Goal: Find specific page/section

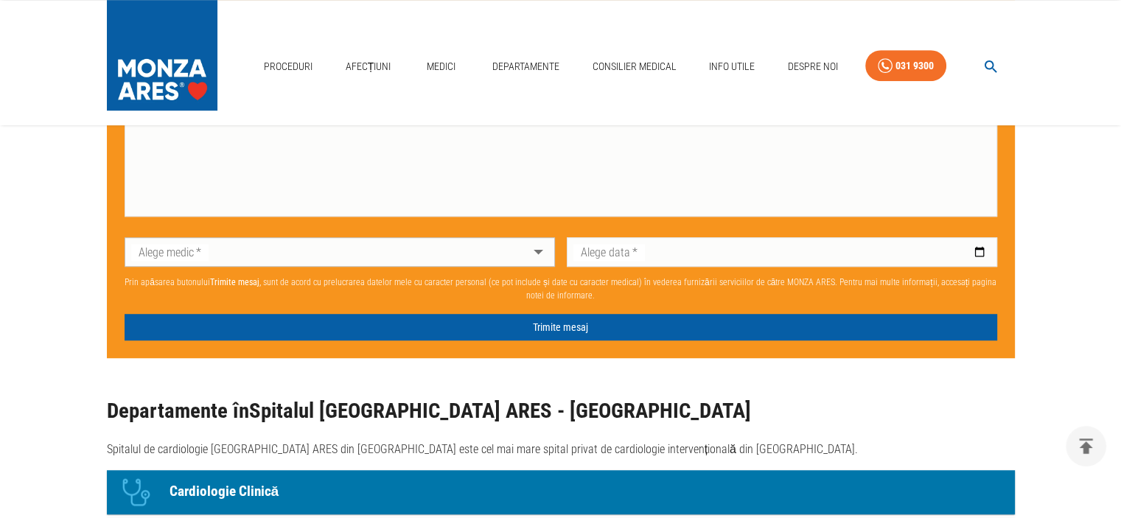
scroll to position [1105, 0]
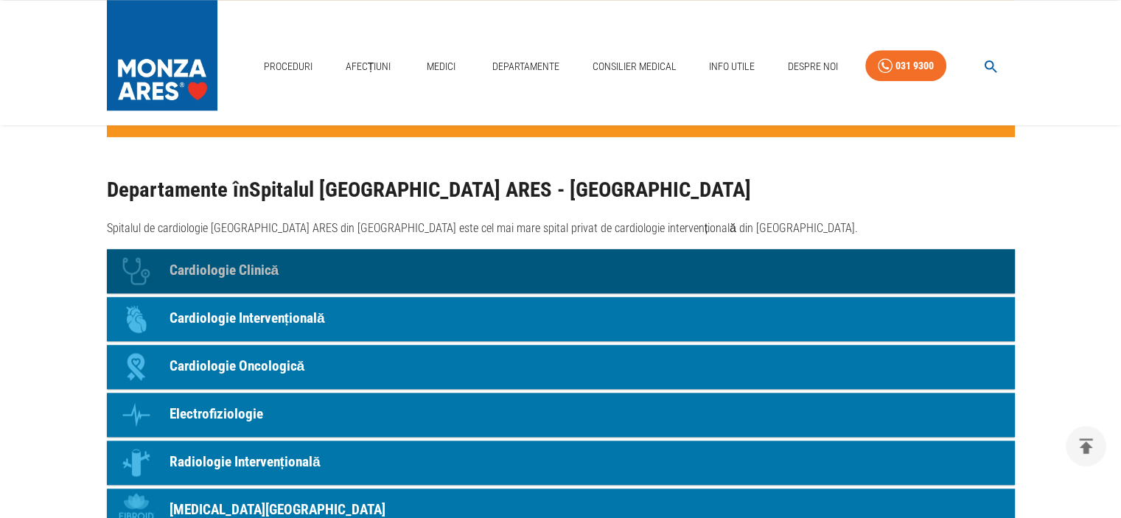
click at [262, 271] on p "Cardiologie Clinică" at bounding box center [224, 270] width 110 height 21
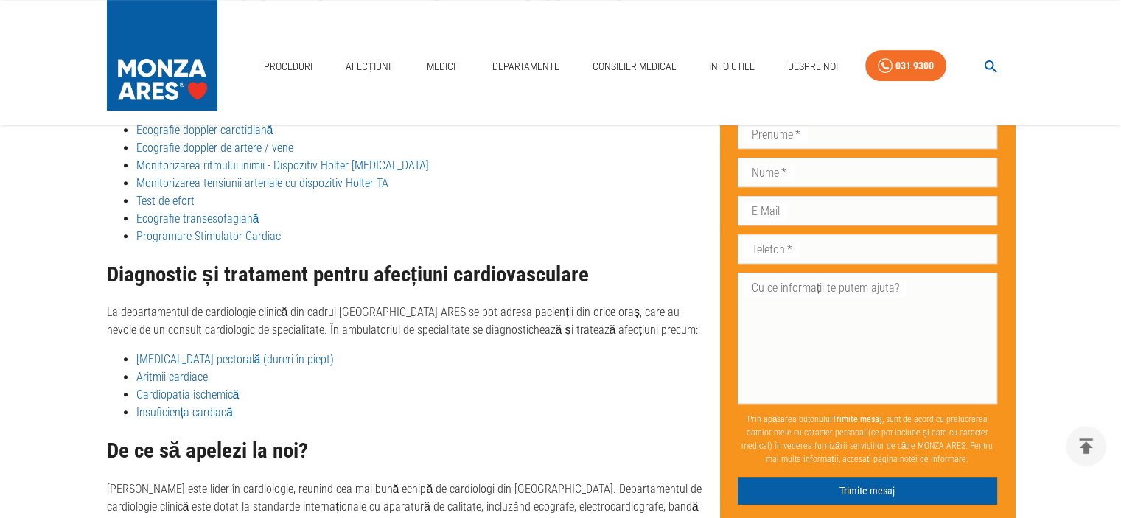
scroll to position [418, 0]
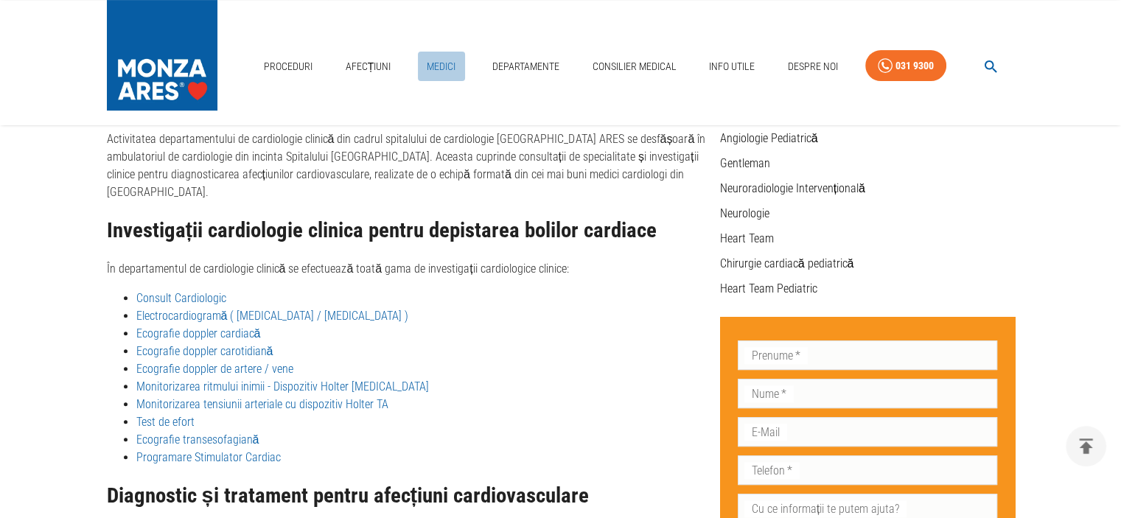
click at [433, 63] on link "Medici" at bounding box center [441, 67] width 47 height 30
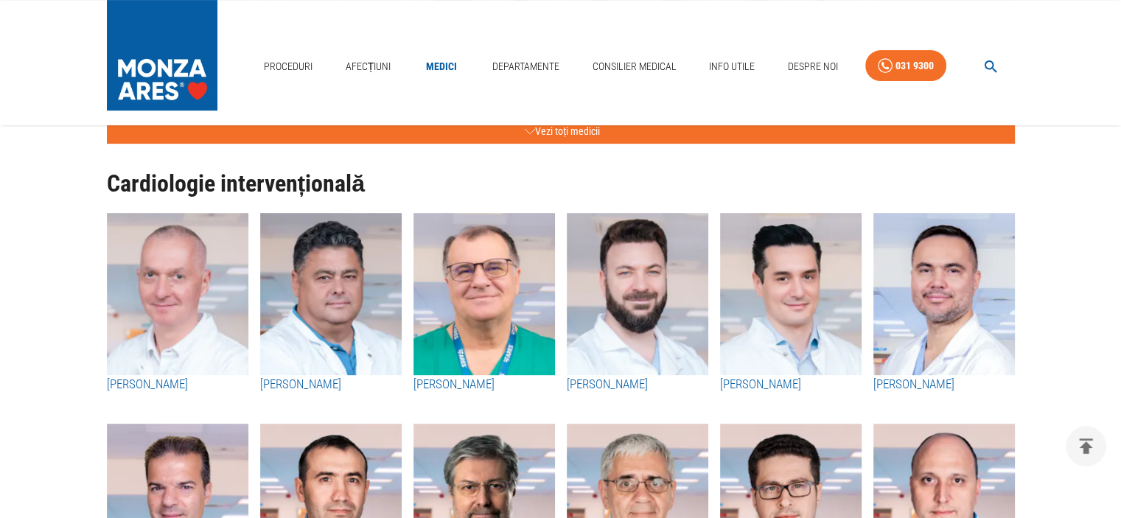
scroll to position [663, 0]
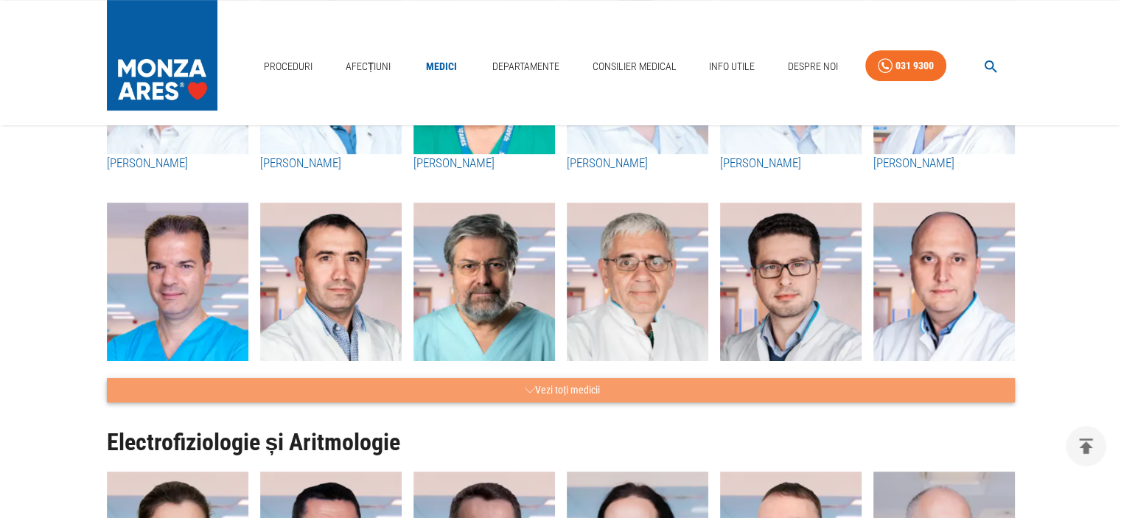
click at [562, 387] on button "Vezi toți medicii" at bounding box center [561, 390] width 908 height 24
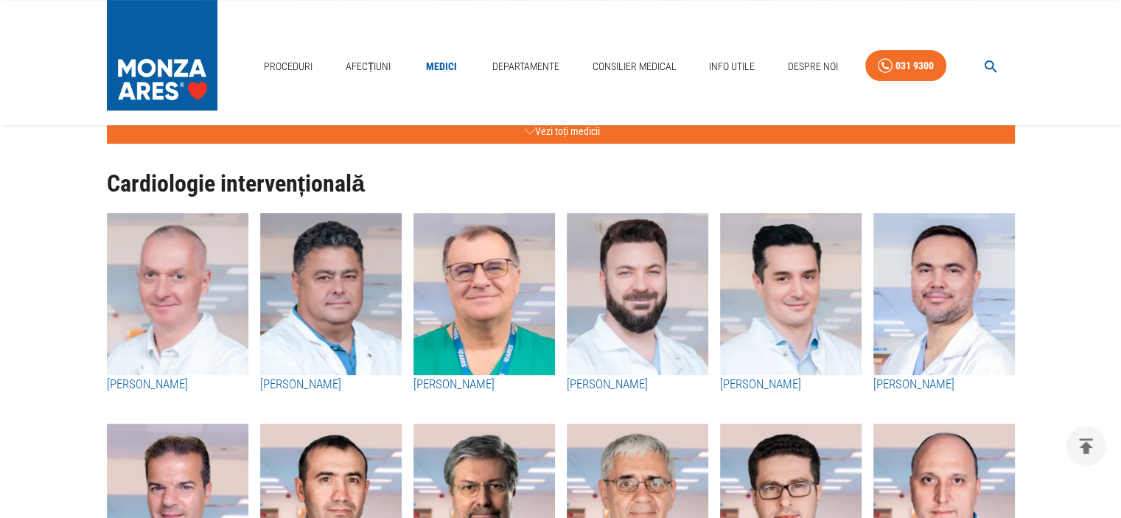
scroll to position [221, 0]
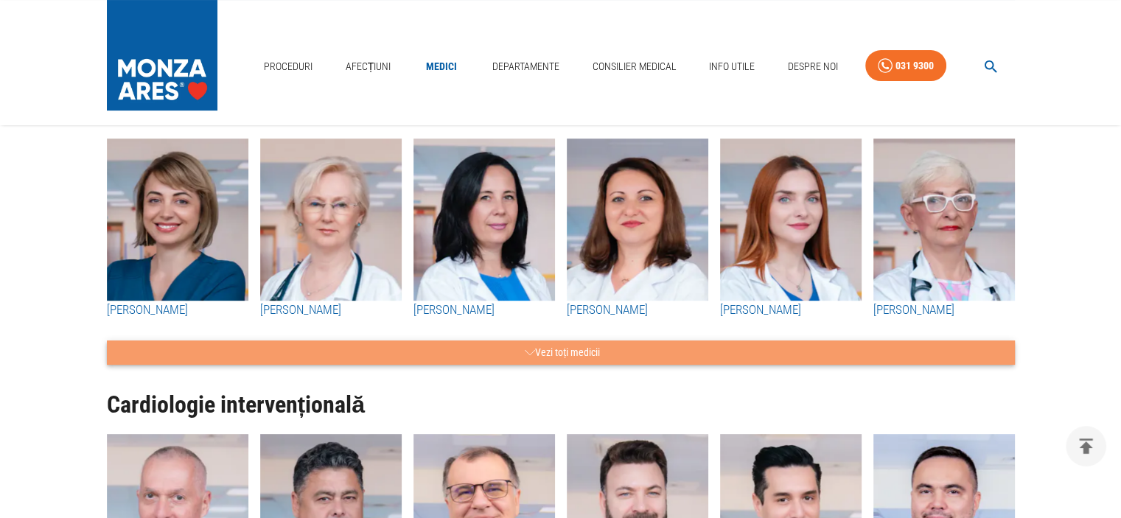
click at [551, 344] on button "Vezi toți medicii" at bounding box center [561, 352] width 908 height 24
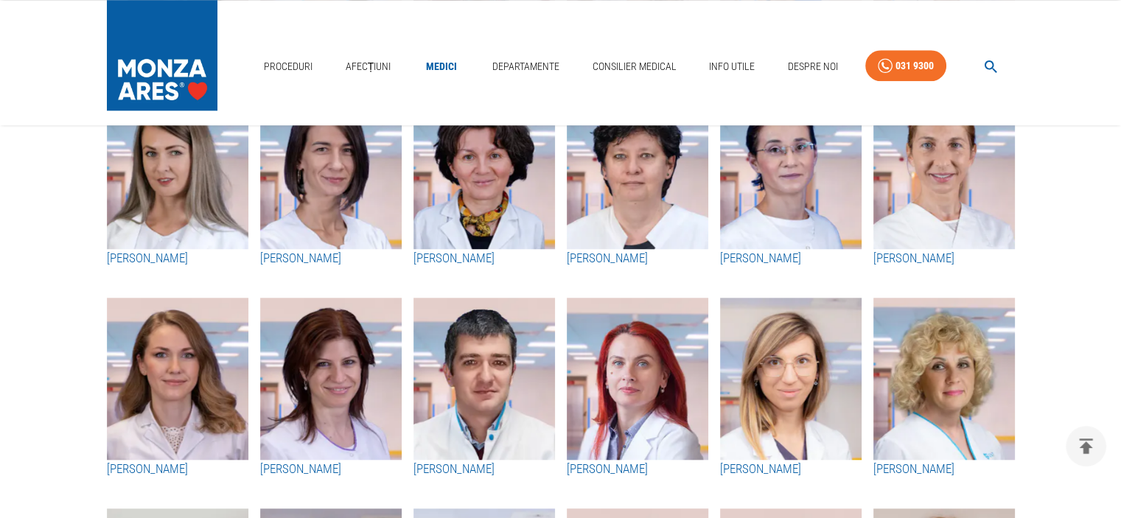
scroll to position [1547, 0]
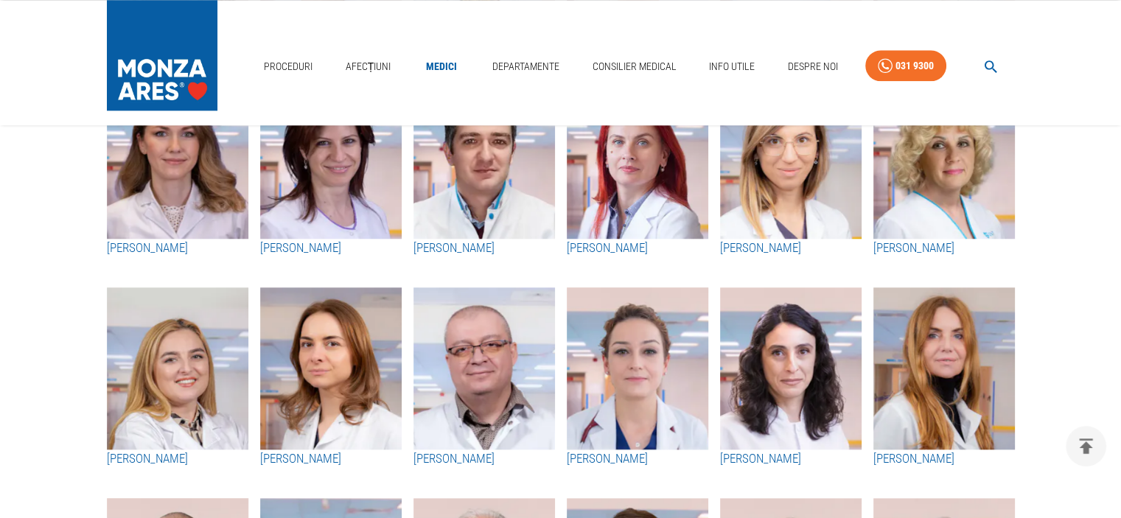
click at [925, 452] on h3 "[PERSON_NAME]" at bounding box center [943, 458] width 141 height 19
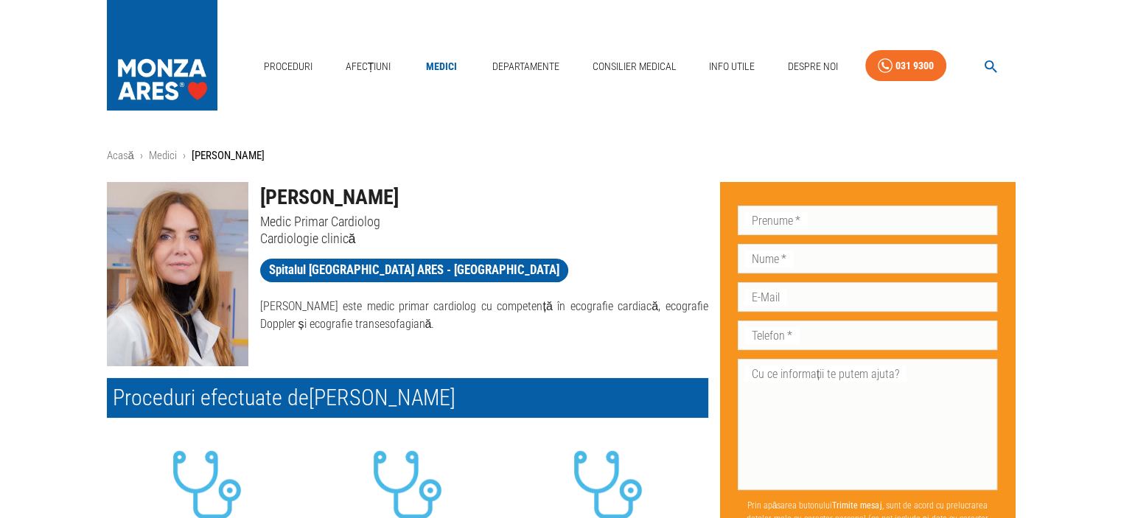
click at [565, 358] on div "[PERSON_NAME] Medic Primar Cardiolog Cardiologie clinică Spitalul [GEOGRAPHIC_D…" at bounding box center [478, 268] width 460 height 196
